Goal: Task Accomplishment & Management: Complete application form

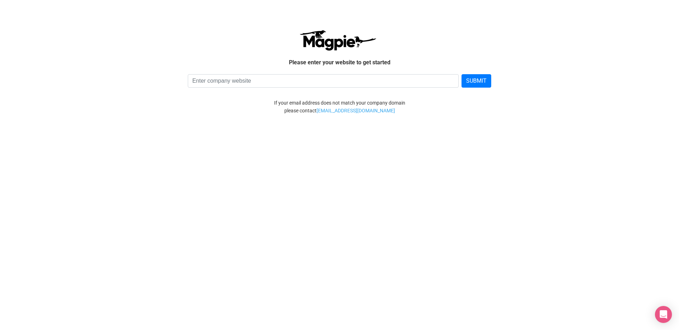
click at [164, 105] on div "If your email address does not match your company domain" at bounding box center [339, 103] width 407 height 8
click at [197, 137] on html "Please enter your website to get started SUBMIT If your email address does not …" at bounding box center [339, 68] width 679 height 137
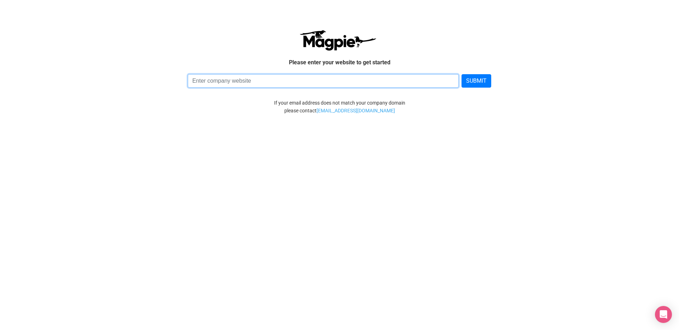
click at [221, 81] on input at bounding box center [323, 80] width 271 height 13
type input "[DOMAIN_NAME]"
click at [461, 74] on button "SUBMIT" at bounding box center [476, 80] width 30 height 13
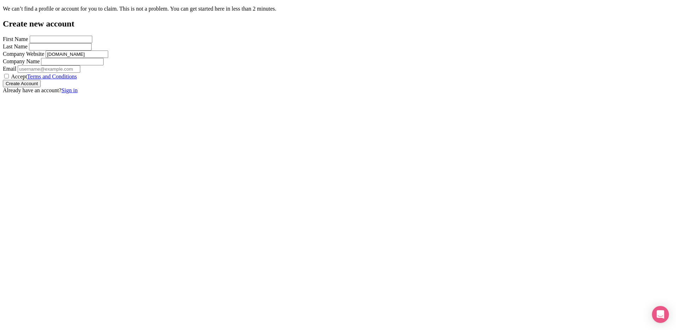
click at [468, 82] on div "Error The company has not registered on Magpie yet. Please create a new account…" at bounding box center [338, 50] width 670 height 88
